Goal: Navigation & Orientation: Find specific page/section

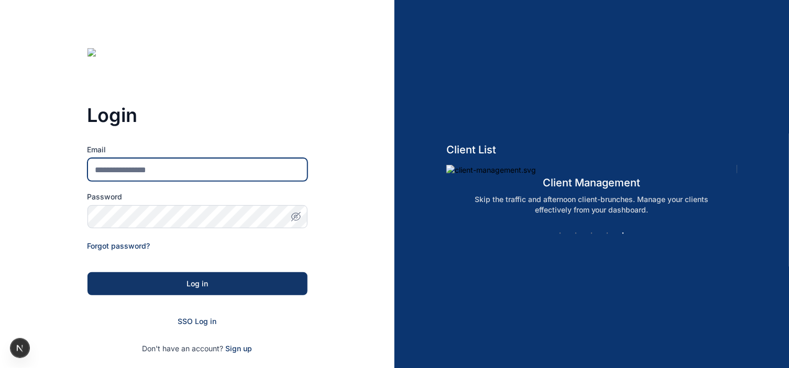
click at [162, 175] on input "Email" at bounding box center [197, 169] width 220 height 23
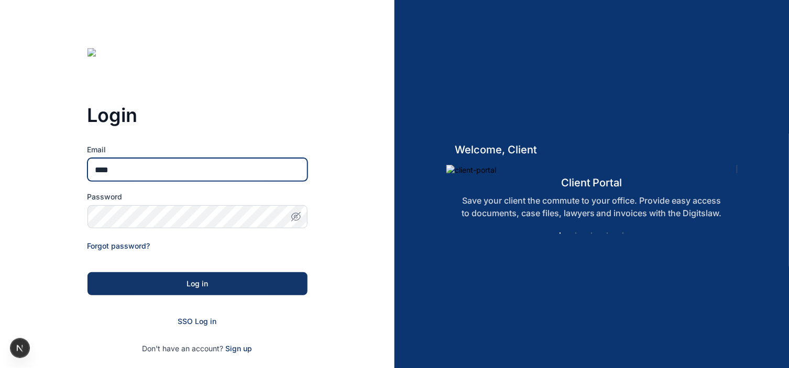
type input "**********"
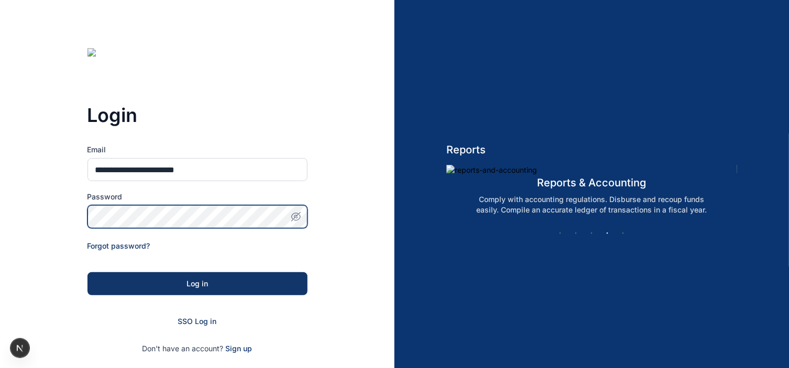
click at [87, 272] on button "Log in" at bounding box center [197, 283] width 220 height 23
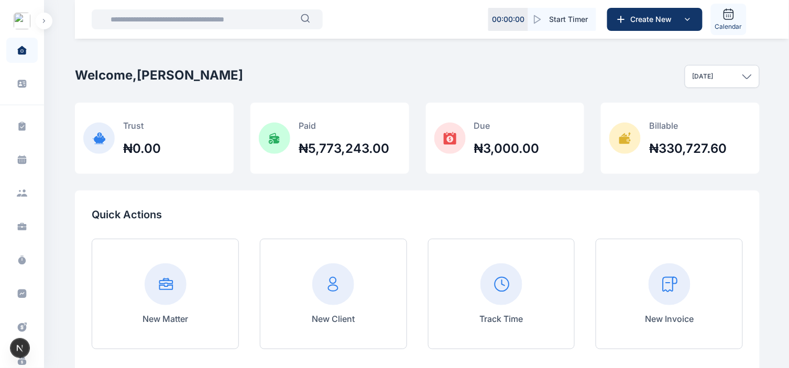
click at [727, 18] on icon at bounding box center [728, 14] width 13 height 13
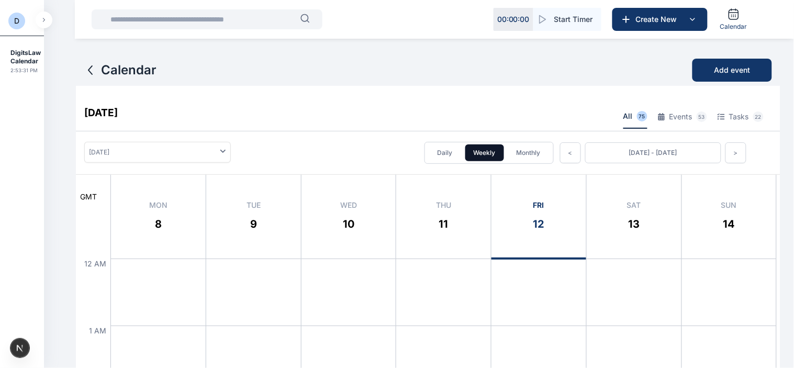
click at [542, 145] on button "Monthly" at bounding box center [529, 153] width 41 height 17
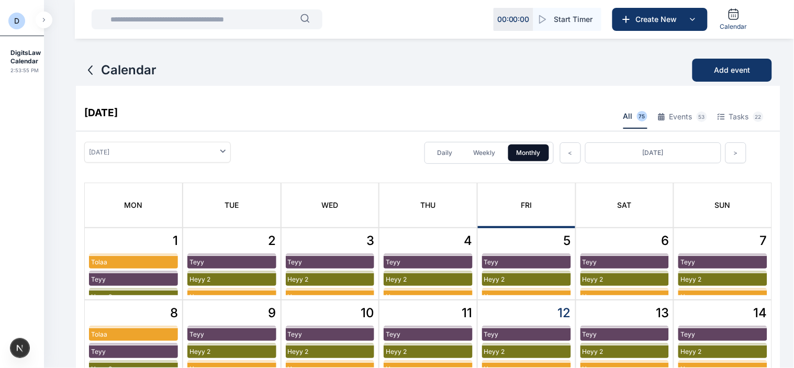
click at [491, 149] on button "Weekly" at bounding box center [485, 153] width 39 height 17
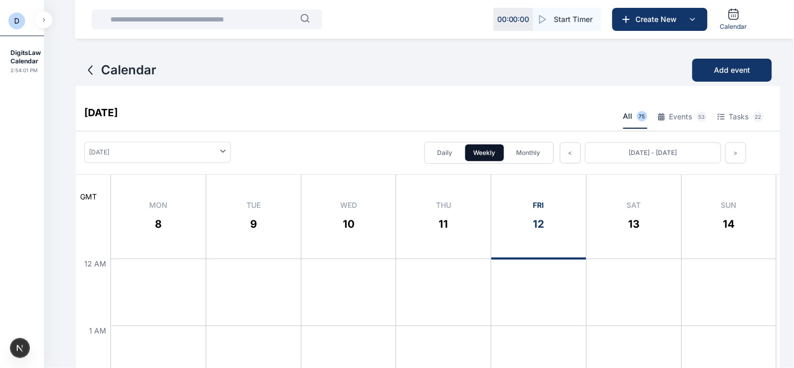
click at [442, 152] on button "Daily" at bounding box center [445, 153] width 32 height 17
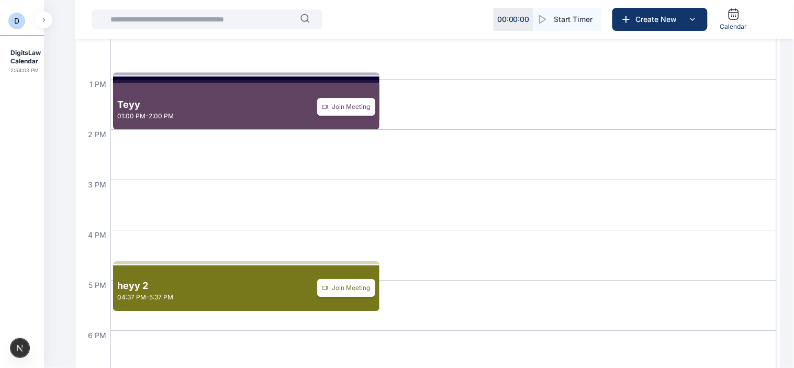
scroll to position [800, 0]
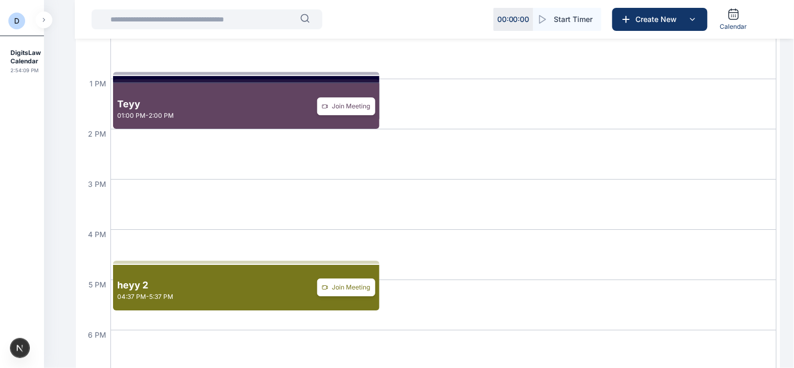
click at [347, 70] on div "Test 12:52 PM - 1:52 PM Join Meeting" at bounding box center [444, 53] width 666 height 50
click at [347, 72] on div at bounding box center [246, 73] width 266 height 3
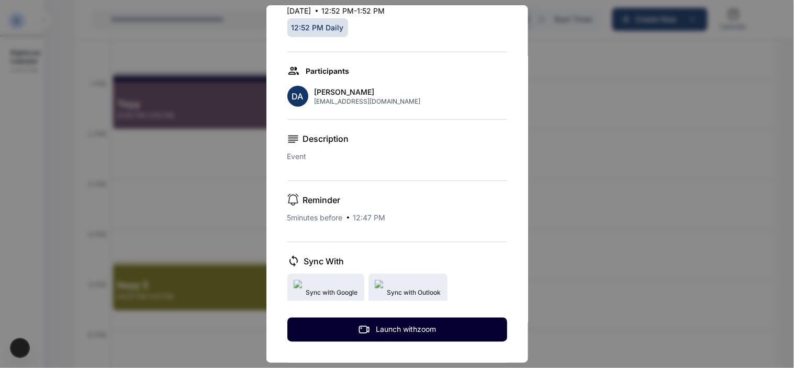
scroll to position [0, 0]
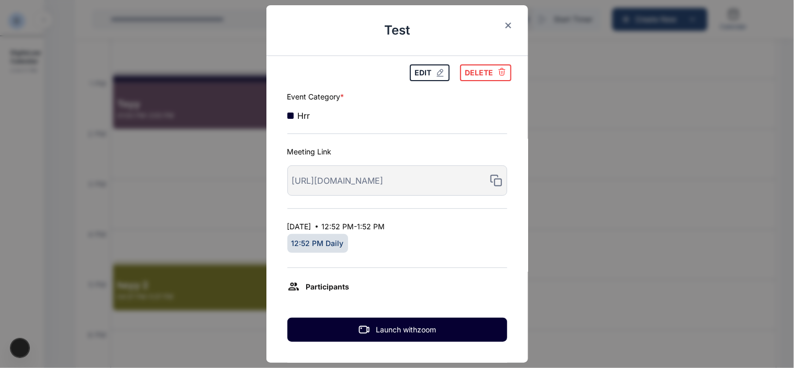
click at [505, 22] on icon "button" at bounding box center [508, 25] width 6 height 7
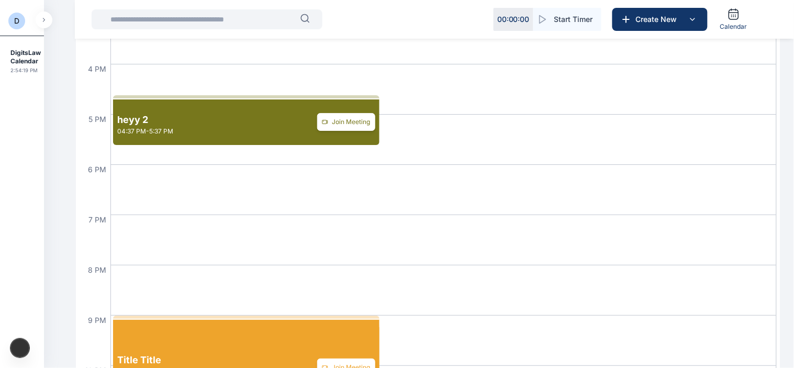
scroll to position [1088, 0]
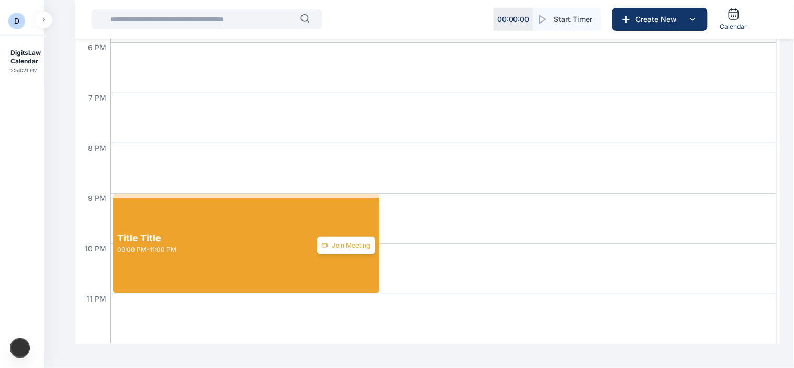
click at [335, 209] on div "Title Title 09:00 PM - 11:00 PM Join Meeting" at bounding box center [246, 248] width 266 height 100
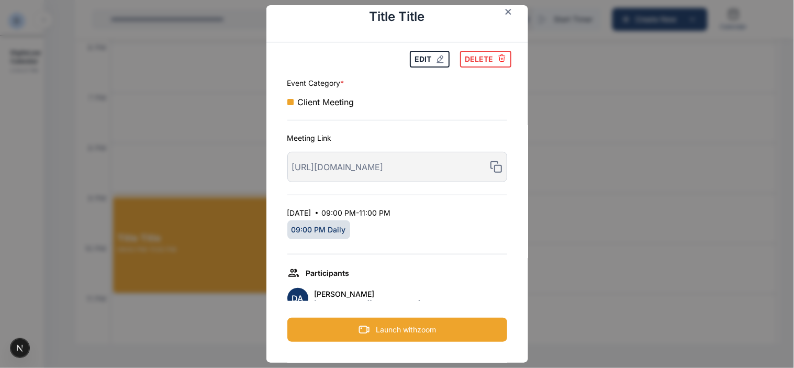
scroll to position [0, 0]
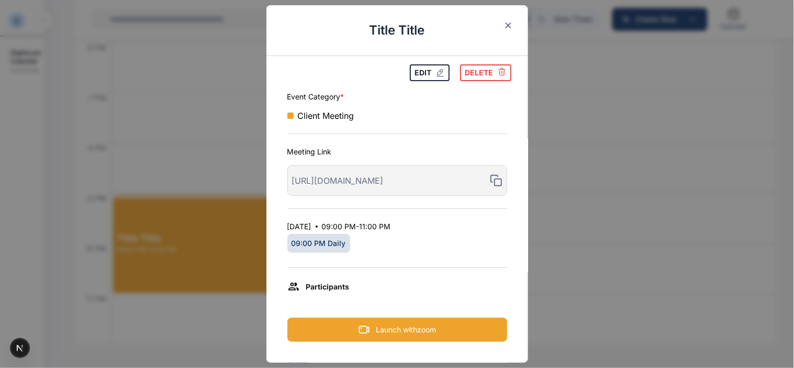
click at [505, 27] on icon "button" at bounding box center [508, 26] width 6 height 6
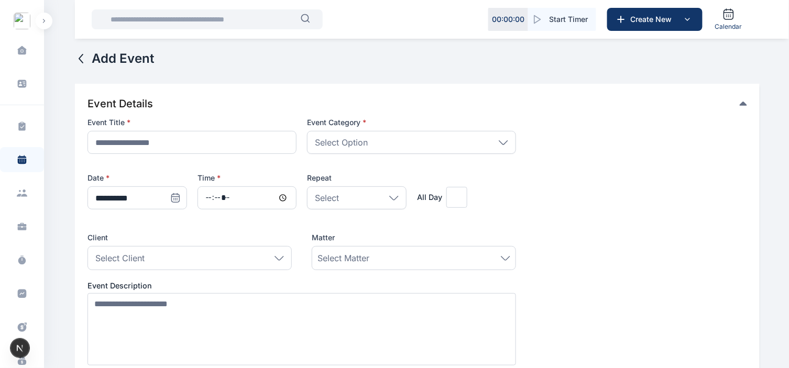
click at [82, 61] on icon at bounding box center [81, 58] width 13 height 13
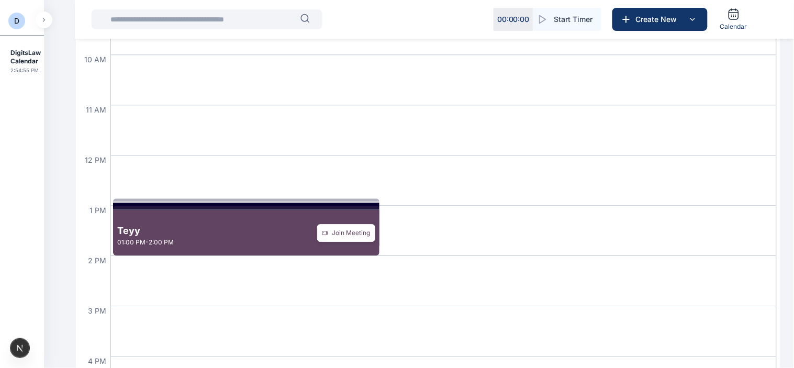
scroll to position [674, 0]
click at [237, 202] on div "Test 12:52 PM - 1:52 PM Join Meeting" at bounding box center [246, 227] width 266 height 50
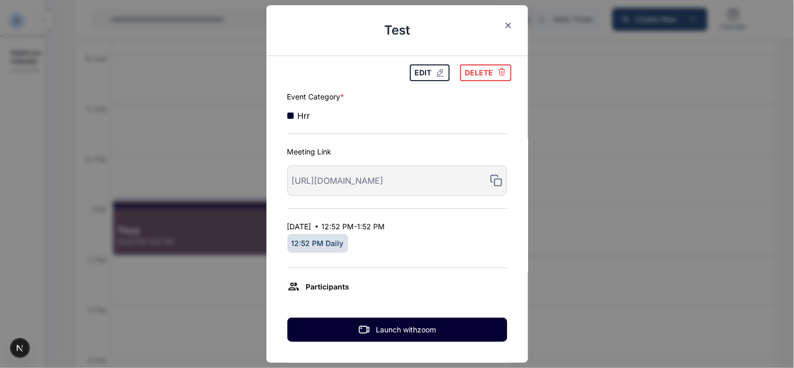
click at [505, 27] on icon "button" at bounding box center [508, 25] width 6 height 7
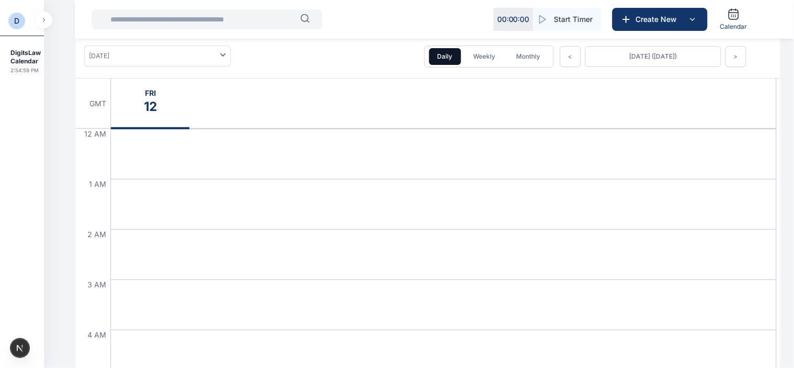
scroll to position [84, 0]
